Goal: Task Accomplishment & Management: Manage account settings

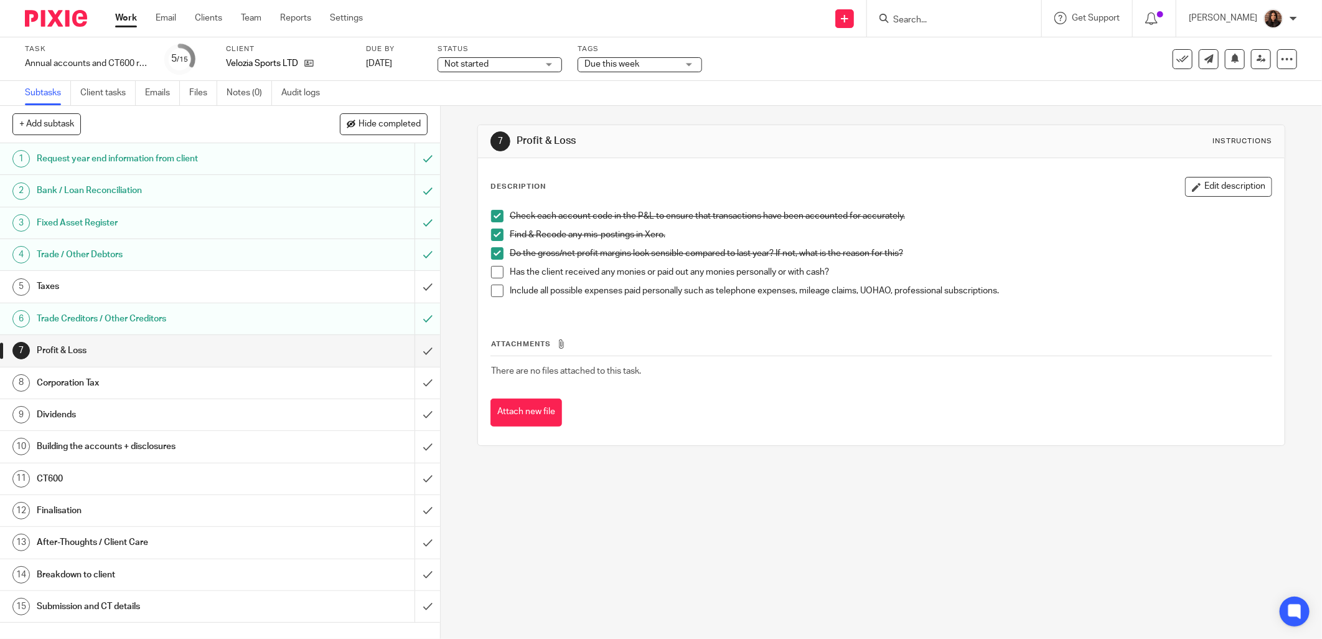
click at [331, 385] on div "Corporation Tax" at bounding box center [219, 383] width 365 height 19
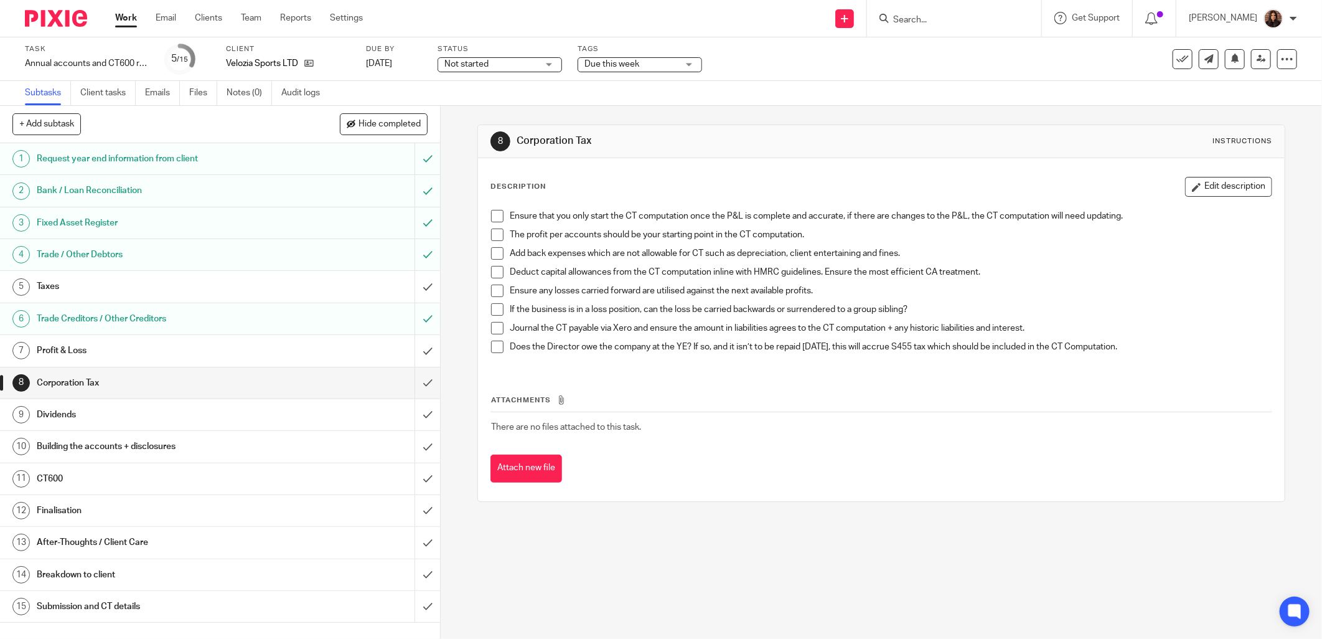
click at [287, 293] on div "Taxes" at bounding box center [219, 286] width 365 height 19
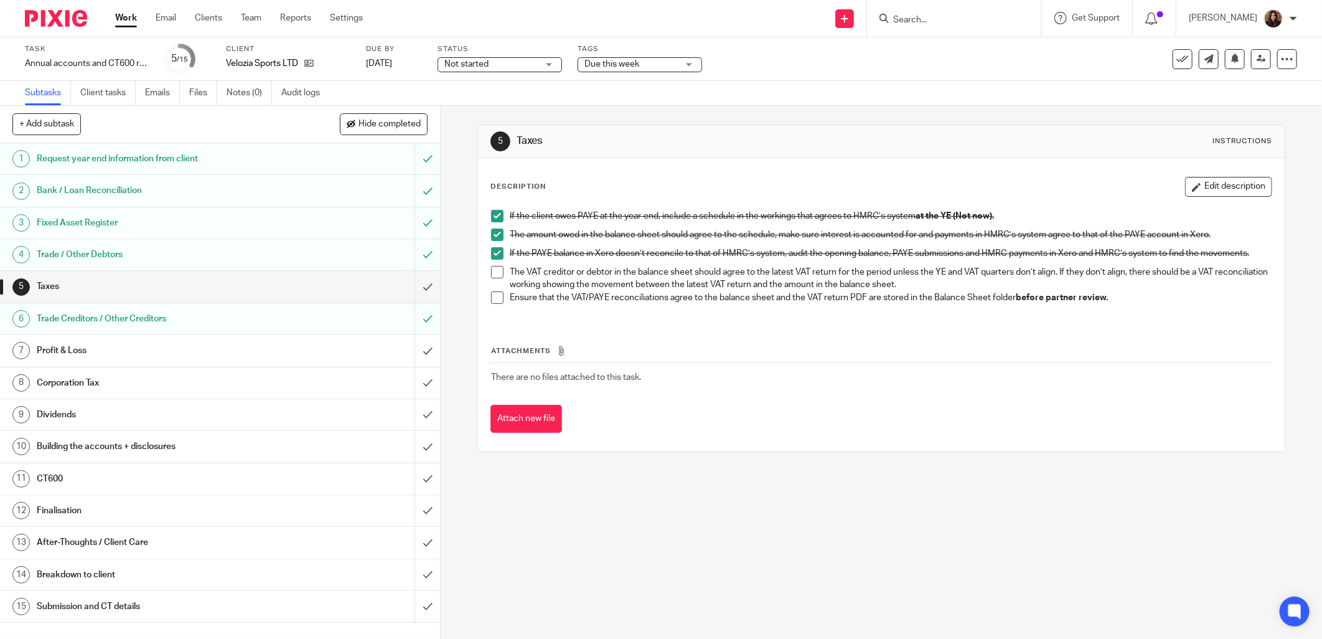
click at [283, 346] on div "Profit & Loss" at bounding box center [219, 350] width 365 height 19
